Goal: Check status: Check status

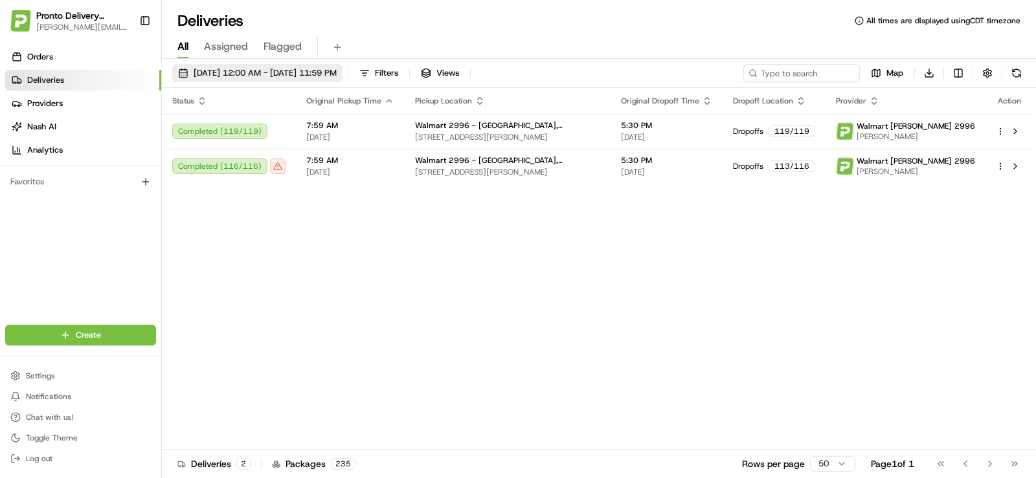
click at [249, 73] on span "[DATE] 12:00 AM - [DATE] 11:59 PM" at bounding box center [265, 73] width 143 height 12
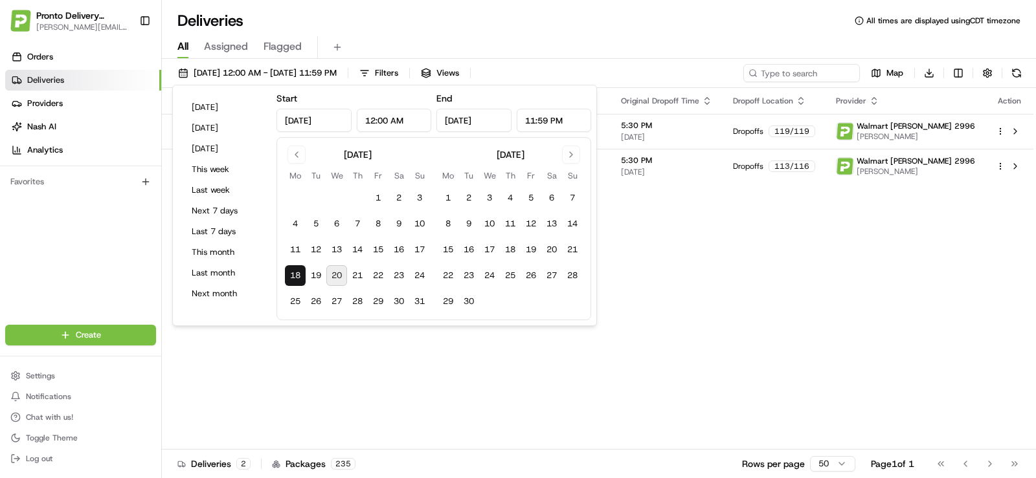
click at [334, 280] on button "20" at bounding box center [336, 275] width 21 height 21
type input "[DATE]"
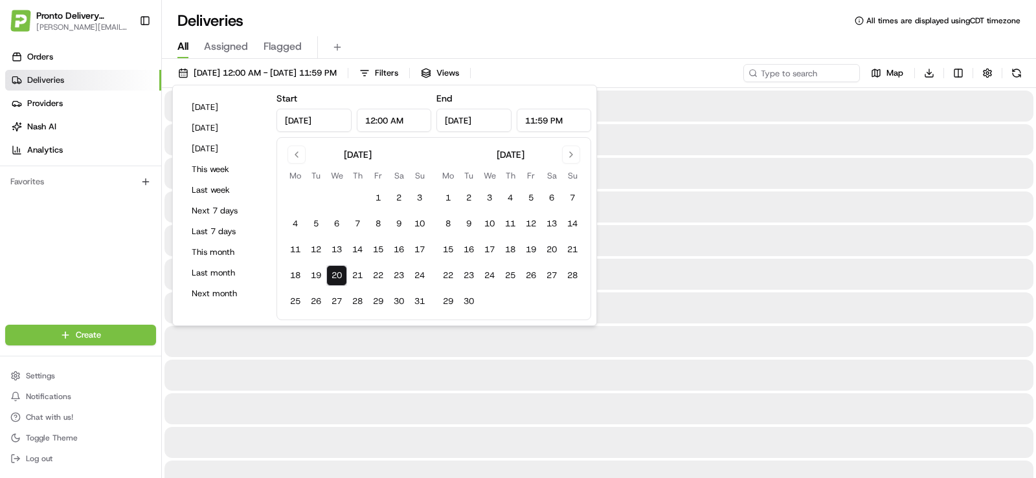
click at [333, 280] on button "20" at bounding box center [336, 275] width 21 height 21
click at [117, 251] on div "Orders Deliveries Providers [PERSON_NAME] Analytics Favorites" at bounding box center [80, 186] width 161 height 291
